Goal: Task Accomplishment & Management: Use online tool/utility

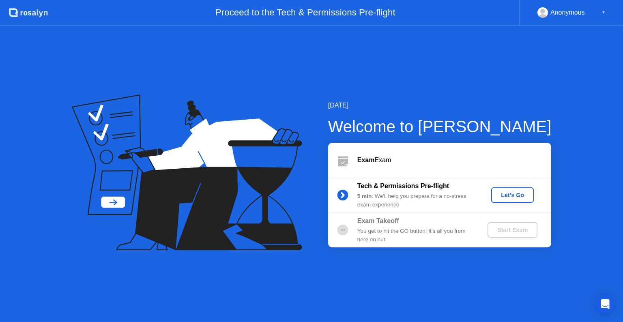
click at [516, 200] on button "Let's Go" at bounding box center [512, 194] width 43 height 15
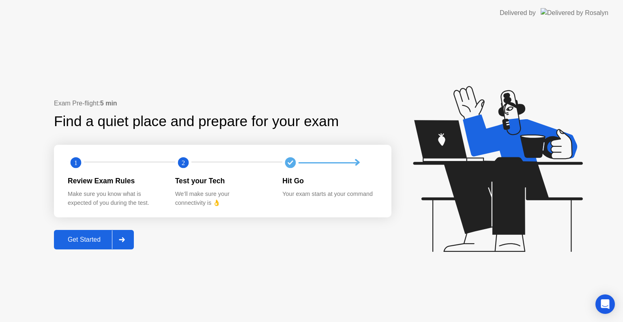
click at [88, 233] on button "Get Started" at bounding box center [94, 239] width 80 height 19
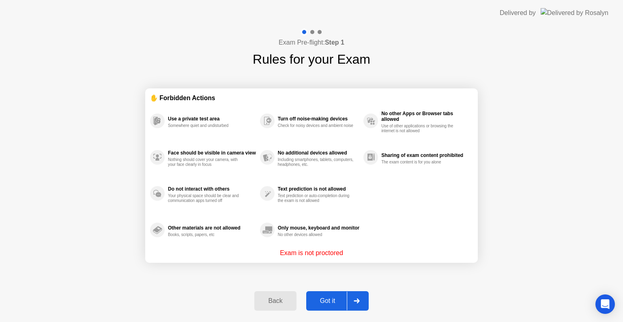
click at [324, 297] on div "Got it" at bounding box center [327, 300] width 38 height 7
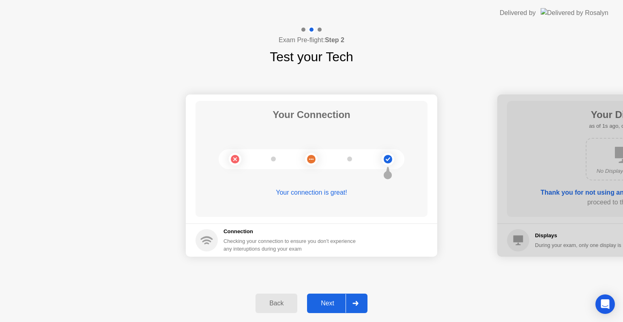
click at [324, 296] on button "Next" at bounding box center [337, 302] width 60 height 19
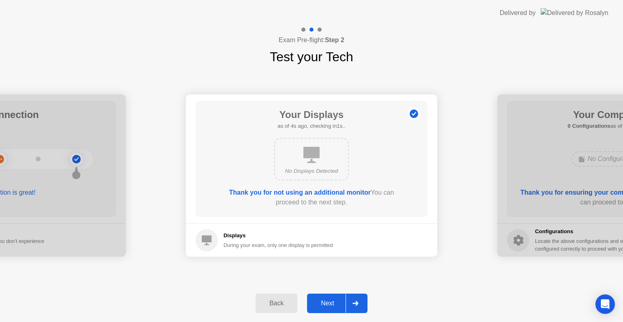
click at [325, 300] on div "Next" at bounding box center [327, 303] width 36 height 7
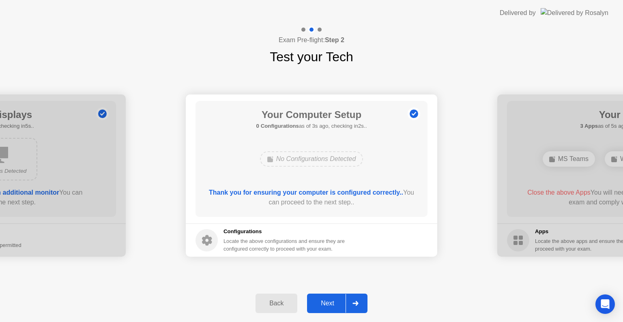
click at [330, 302] on div "Next" at bounding box center [327, 303] width 36 height 7
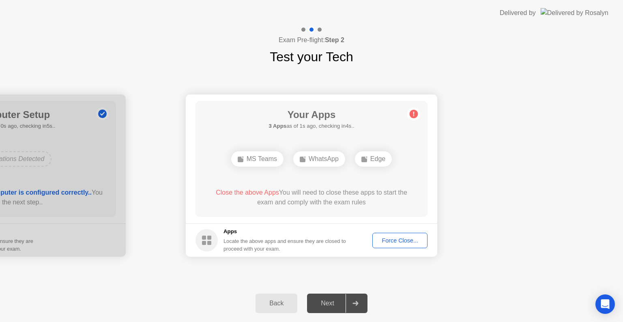
click at [394, 243] on div "Force Close..." at bounding box center [399, 240] width 49 height 6
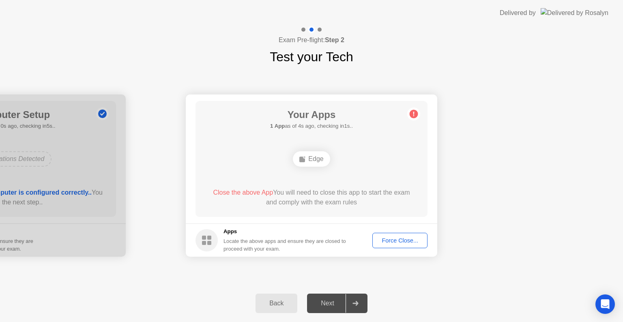
click at [395, 244] on button "Force Close..." at bounding box center [399, 240] width 55 height 15
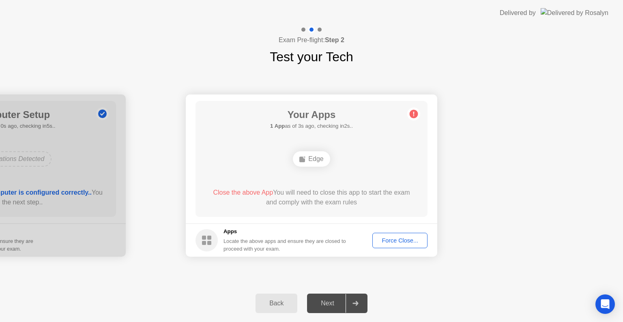
click at [402, 245] on button "Force Close..." at bounding box center [399, 240] width 55 height 15
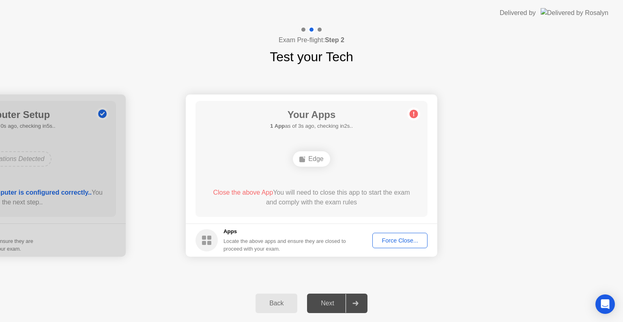
click at [408, 240] on div "Force Close..." at bounding box center [399, 240] width 49 height 6
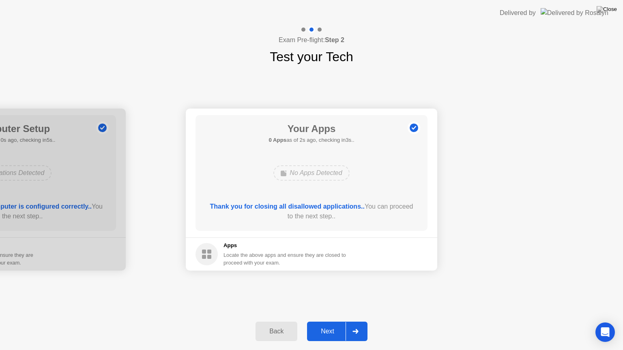
click at [328, 321] on button "Next" at bounding box center [337, 331] width 60 height 19
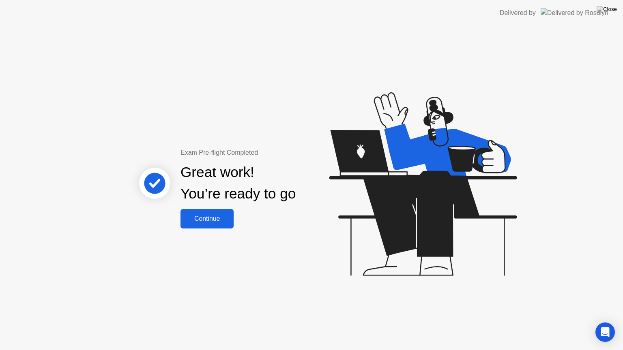
click at [212, 216] on div "Continue" at bounding box center [207, 218] width 48 height 7
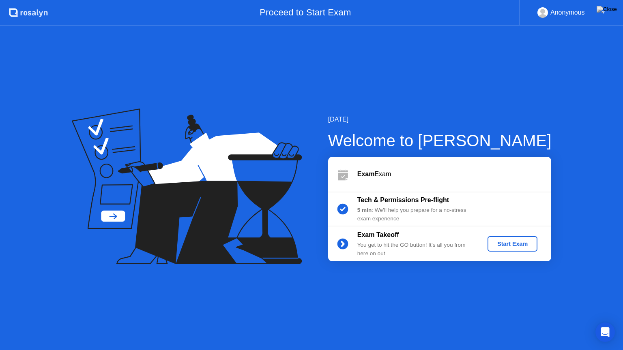
click at [519, 239] on button "Start Exam" at bounding box center [512, 243] width 50 height 15
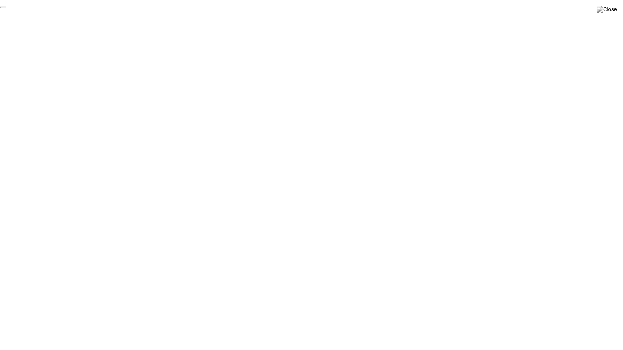
click div "End Proctoring Session"
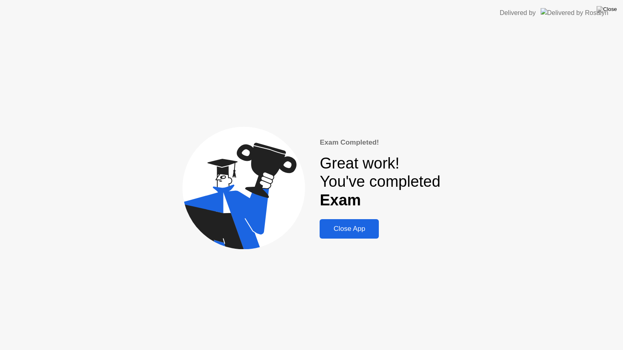
click at [341, 230] on div "Close App" at bounding box center [349, 229] width 54 height 8
